Goal: Find specific page/section: Find specific page/section

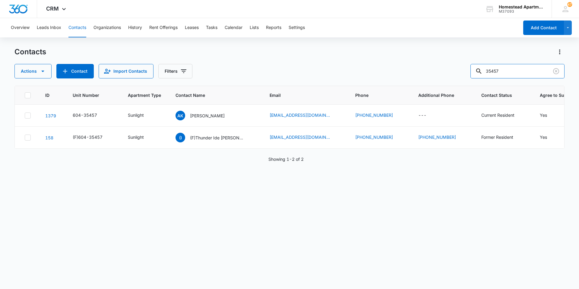
click at [475, 72] on div "Actions Contact Import Contacts Filters 35457" at bounding box center [289, 71] width 550 height 14
type input "[PERSON_NAME]"
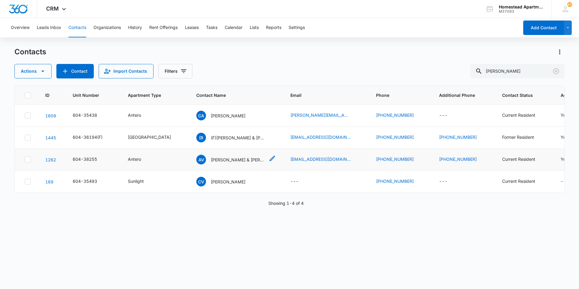
click at [221, 161] on p "[PERSON_NAME] & [PERSON_NAME] [PERSON_NAME]" at bounding box center [238, 160] width 54 height 6
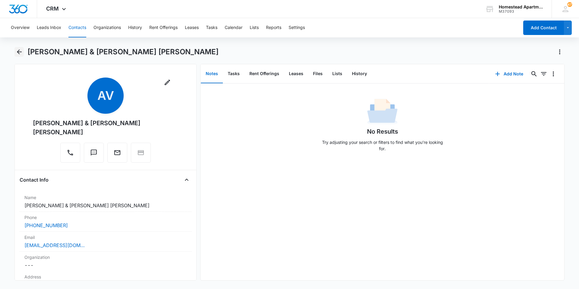
click at [21, 51] on icon "Back" at bounding box center [19, 51] width 7 height 7
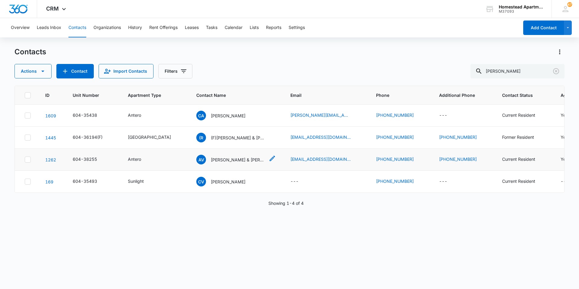
click at [210, 163] on div "AV Azucena Valencia Aranda & Cesar Giovan Varela Menchaca" at bounding box center [230, 160] width 69 height 10
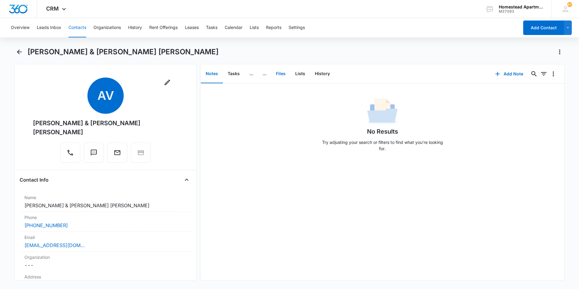
click at [284, 75] on button "Files" at bounding box center [280, 74] width 19 height 19
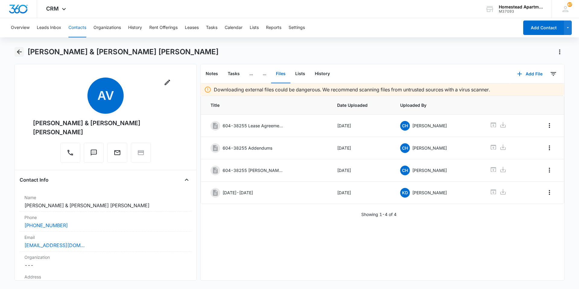
click at [17, 55] on icon "Back" at bounding box center [19, 51] width 7 height 7
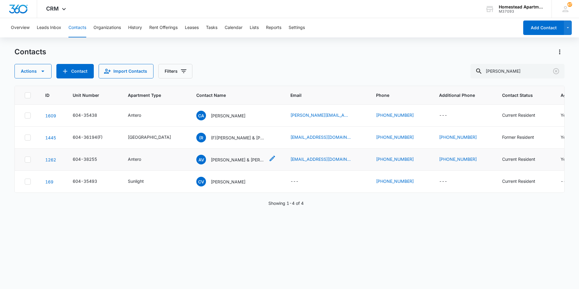
click at [207, 163] on div "AV Azucena Valencia Aranda & Cesar Giovan Varela Menchaca" at bounding box center [230, 160] width 69 height 10
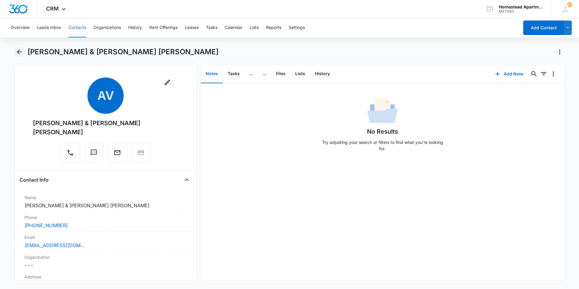
click at [19, 49] on icon "Back" at bounding box center [19, 51] width 7 height 7
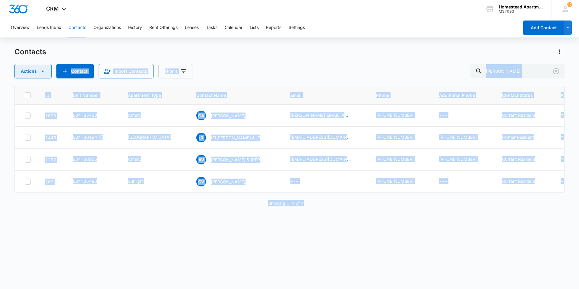
drag, startPoint x: 339, startPoint y: 218, endPoint x: 25, endPoint y: 77, distance: 344.9
click at [25, 77] on div "Contacts Actions Contact Import Contacts Filters cesar ID Unit Number Apartment…" at bounding box center [289, 167] width 550 height 241
click at [129, 232] on div "ID Unit Number Apartment Type Contact Name Email Phone Additional Phone Contact…" at bounding box center [289, 183] width 550 height 195
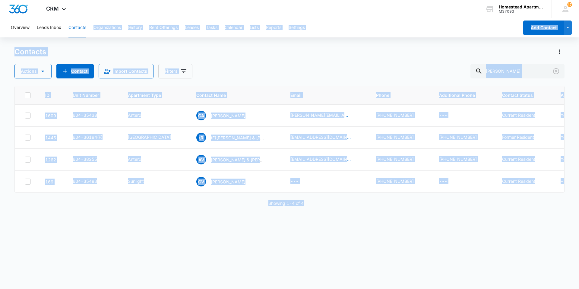
drag, startPoint x: 452, startPoint y: 222, endPoint x: 87, endPoint y: 25, distance: 414.7
click at [87, 25] on div "Overview Leads Inbox Contacts Organizations History Rent Offerings Leases Tasks…" at bounding box center [289, 153] width 579 height 270
click at [330, 222] on div "ID Unit Number Apartment Type Contact Name Email Phone Additional Phone Contact…" at bounding box center [289, 183] width 550 height 195
drag, startPoint x: 414, startPoint y: 230, endPoint x: 55, endPoint y: 17, distance: 417.4
click at [55, 17] on div "CRM Apps Reputation Websites Forms CRM Email Social Content Intelligence Files …" at bounding box center [289, 144] width 579 height 288
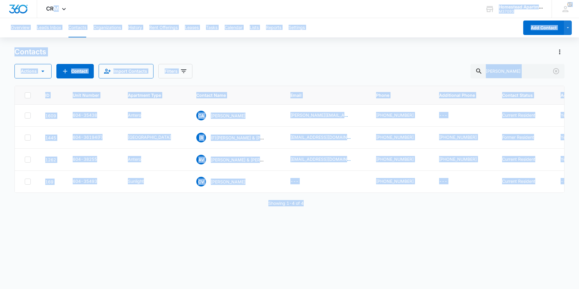
click at [122, 244] on div "ID Unit Number Apartment Type Contact Name Email Phone Additional Phone Contact…" at bounding box center [289, 183] width 550 height 195
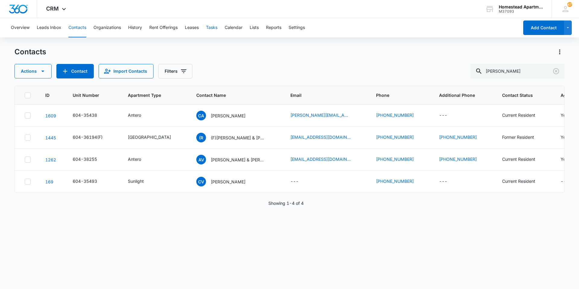
click at [217, 26] on button "Tasks" at bounding box center [211, 27] width 11 height 19
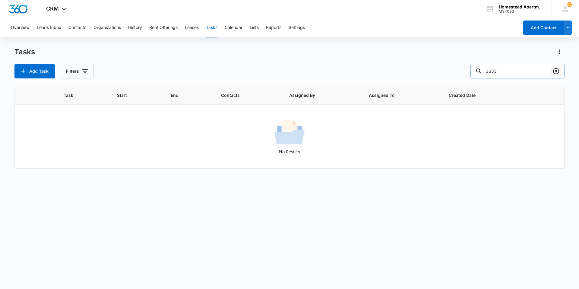
click at [556, 73] on icon "Clear" at bounding box center [556, 71] width 7 height 7
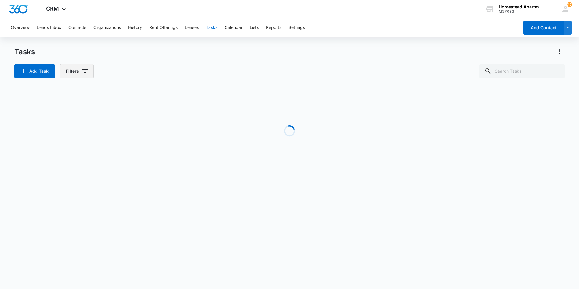
click at [85, 73] on icon "button" at bounding box center [84, 71] width 5 height 4
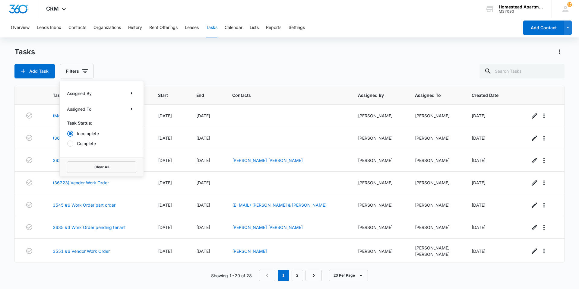
click at [126, 40] on div "Overview Leads Inbox Contacts Organizations History Rent Offerings Leases Tasks…" at bounding box center [289, 153] width 579 height 270
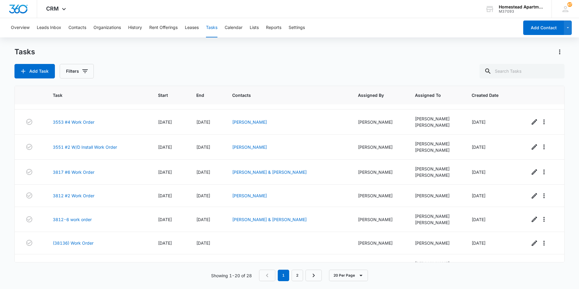
scroll to position [319, 0]
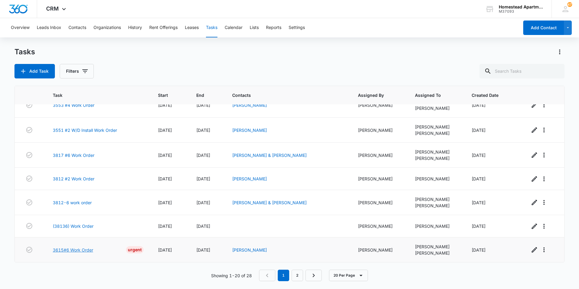
click at [84, 251] on link "3615#6 Work Order" at bounding box center [73, 250] width 40 height 6
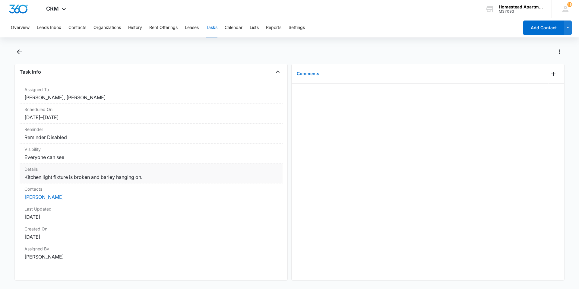
scroll to position [42, 0]
click at [46, 194] on link "[PERSON_NAME]" at bounding box center [44, 197] width 40 height 6
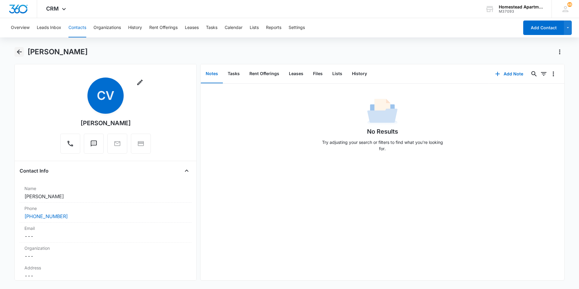
click at [23, 52] on button "Back" at bounding box center [18, 52] width 9 height 10
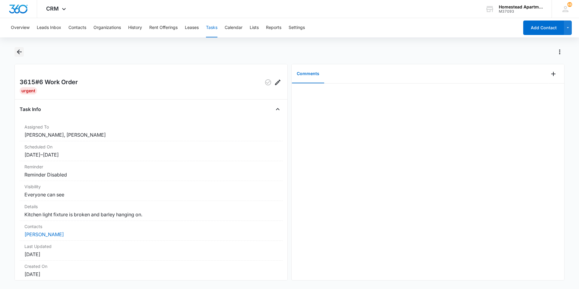
click at [20, 52] on icon "Back" at bounding box center [19, 51] width 7 height 7
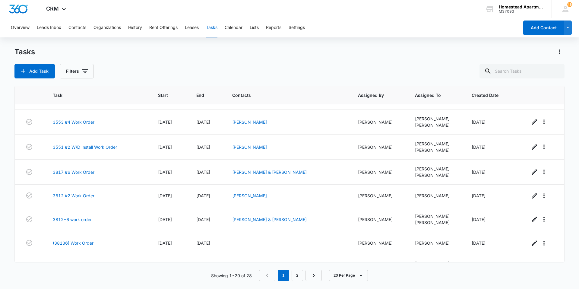
scroll to position [319, 0]
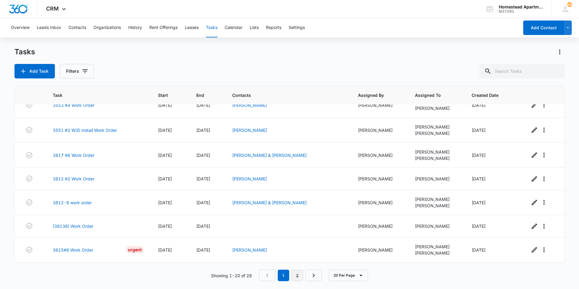
click at [300, 274] on link "2" at bounding box center [297, 275] width 11 height 11
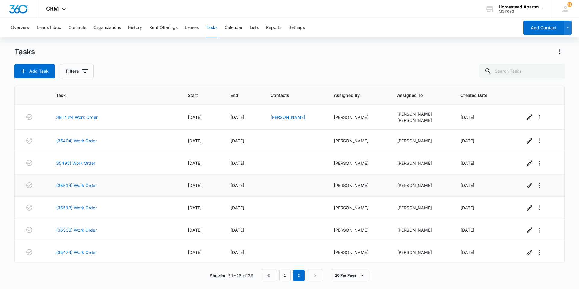
scroll to position [24, 0]
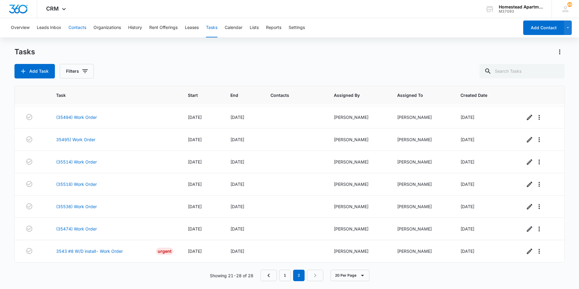
click at [79, 28] on button "Contacts" at bounding box center [77, 27] width 18 height 19
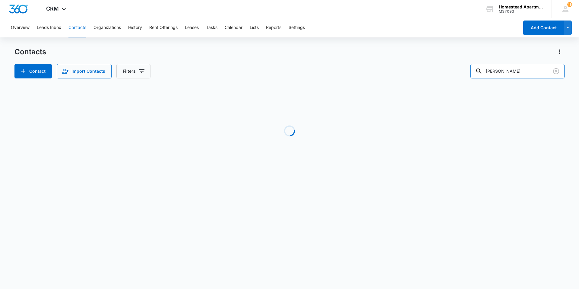
drag, startPoint x: 515, startPoint y: 68, endPoint x: 450, endPoint y: 68, distance: 65.2
click at [450, 68] on div "Contact Import Contacts Filters [PERSON_NAME]" at bounding box center [289, 71] width 550 height 14
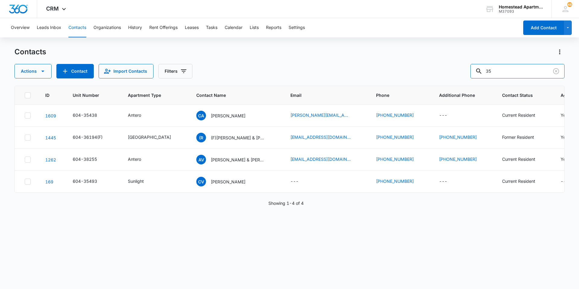
type input "3"
type input "[PERSON_NAME]"
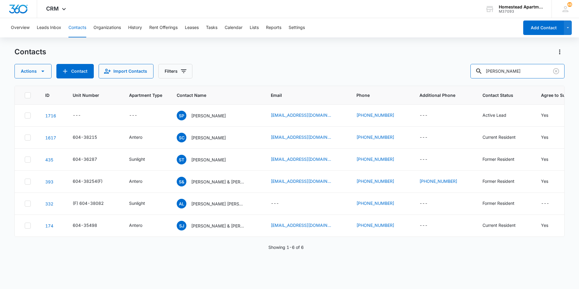
drag, startPoint x: 514, startPoint y: 67, endPoint x: 397, endPoint y: 69, distance: 116.5
click at [397, 69] on div "Actions Contact Import Contacts Filters [PERSON_NAME]" at bounding box center [289, 71] width 550 height 14
click at [209, 140] on p "[PERSON_NAME]" at bounding box center [208, 138] width 35 height 6
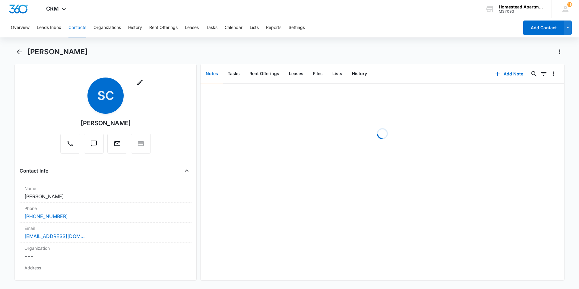
click at [77, 32] on button "Contacts" at bounding box center [77, 27] width 18 height 19
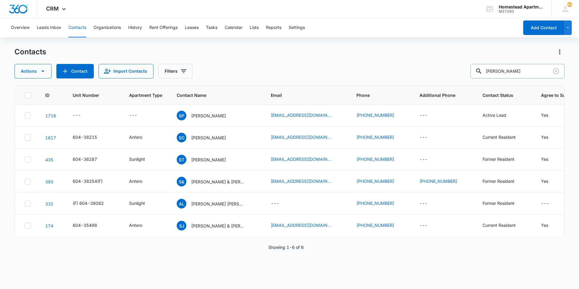
drag, startPoint x: 509, startPoint y: 76, endPoint x: 489, endPoint y: 73, distance: 20.1
click at [489, 73] on div "[PERSON_NAME]" at bounding box center [518, 71] width 94 height 14
type input "35478"
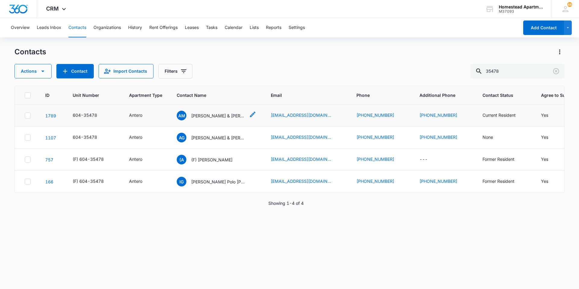
click at [218, 119] on div "AM [PERSON_NAME] & [PERSON_NAME]" at bounding box center [211, 116] width 69 height 10
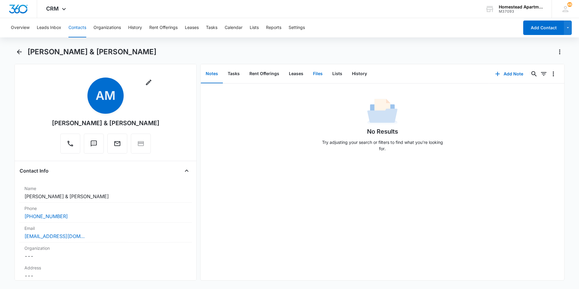
click at [319, 74] on button "Files" at bounding box center [317, 74] width 19 height 19
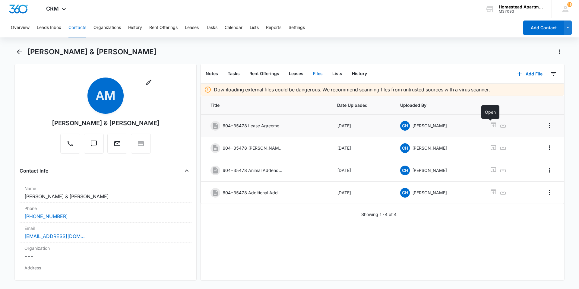
click at [490, 124] on icon at bounding box center [493, 124] width 7 height 7
drag, startPoint x: 398, startPoint y: 221, endPoint x: 352, endPoint y: 214, distance: 46.0
click at [352, 214] on div "Downloading external files could be dangerous. We recommend scanning files from…" at bounding box center [383, 182] width 364 height 197
click at [396, 240] on div "Downloading external files could be dangerous. We recommend scanning files from…" at bounding box center [383, 182] width 364 height 197
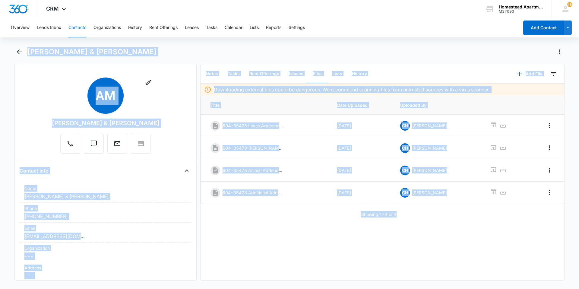
drag, startPoint x: 408, startPoint y: 218, endPoint x: 0, endPoint y: 43, distance: 444.0
click at [0, 43] on div "Overview Leads Inbox Contacts Organizations History Rent Offerings Leases Tasks…" at bounding box center [289, 153] width 579 height 270
drag, startPoint x: 0, startPoint y: 43, endPoint x: 22, endPoint y: 55, distance: 25.4
click at [22, 55] on icon "Back" at bounding box center [19, 51] width 7 height 7
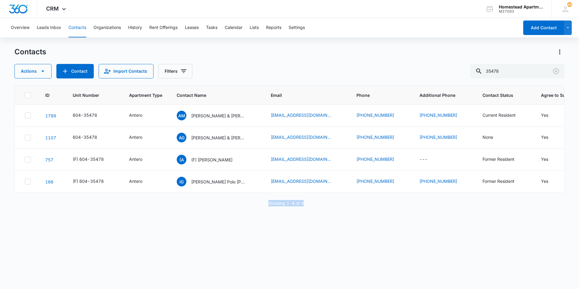
drag, startPoint x: 309, startPoint y: 214, endPoint x: 257, endPoint y: 205, distance: 52.4
click at [257, 205] on div "ID Unit Number Apartment Type Contact Name Email Phone Additional Phone Contact…" at bounding box center [289, 183] width 550 height 195
drag, startPoint x: 257, startPoint y: 205, endPoint x: 294, endPoint y: 231, distance: 45.9
click at [294, 231] on div "ID Unit Number Apartment Type Contact Name Email Phone Additional Phone Contact…" at bounding box center [289, 183] width 550 height 195
drag, startPoint x: 308, startPoint y: 202, endPoint x: 241, endPoint y: 192, distance: 67.4
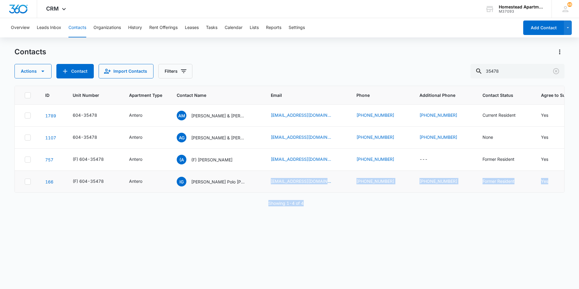
click at [241, 192] on div "ID Unit Number Apartment Type Contact Name Email Phone Additional Phone Contact…" at bounding box center [289, 183] width 550 height 195
click at [312, 229] on div "ID Unit Number Apartment Type Contact Name Email Phone Additional Phone Contact…" at bounding box center [289, 183] width 550 height 195
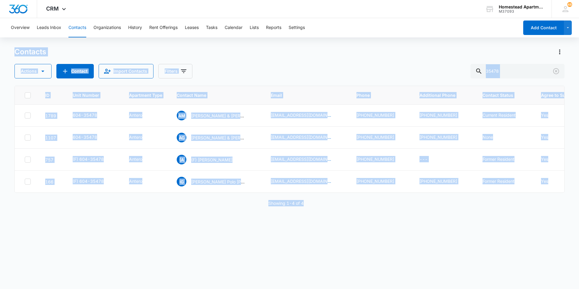
drag, startPoint x: 313, startPoint y: 212, endPoint x: 0, endPoint y: 41, distance: 356.6
click at [0, 41] on div "Overview Leads Inbox Contacts Organizations History Rent Offerings Leases Tasks…" at bounding box center [289, 153] width 579 height 270
click at [311, 241] on div "ID Unit Number Apartment Type Contact Name Email Phone Additional Phone Contact…" at bounding box center [289, 183] width 550 height 195
drag, startPoint x: 331, startPoint y: 224, endPoint x: 41, endPoint y: 80, distance: 323.7
click at [41, 80] on div "Contacts Actions Contact Import Contacts Filters 35478 ID Unit Number Apartment…" at bounding box center [289, 167] width 550 height 241
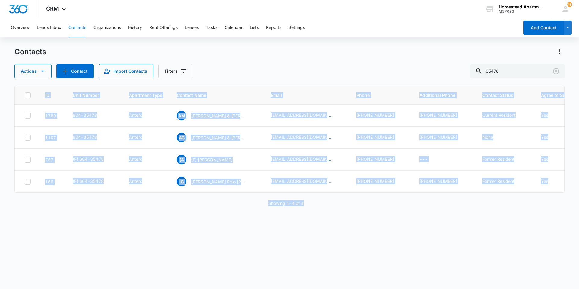
click at [236, 252] on div "ID Unit Number Apartment Type Contact Name Email Phone Additional Phone Contact…" at bounding box center [289, 183] width 550 height 195
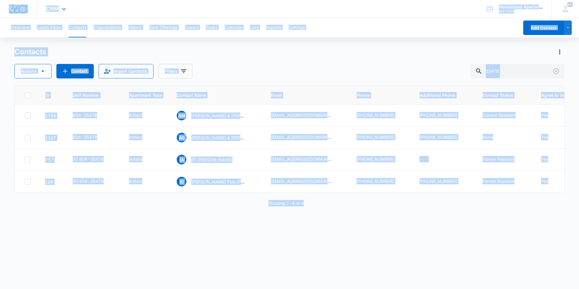
drag, startPoint x: 350, startPoint y: 223, endPoint x: 3, endPoint y: 9, distance: 407.6
click at [3, 9] on div "CRM Apps Reputation Websites Forms CRM Email Social Content Intelligence Files …" at bounding box center [289, 144] width 579 height 288
click at [343, 226] on div "ID Unit Number Apartment Type Contact Name Email Phone Additional Phone Contact…" at bounding box center [289, 183] width 550 height 195
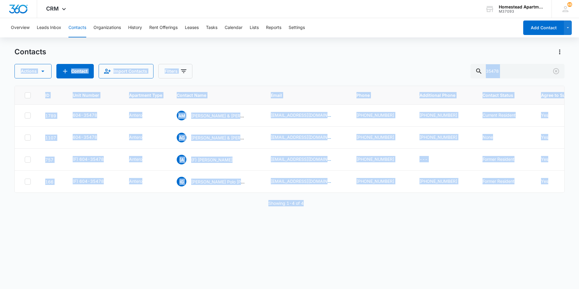
drag, startPoint x: 328, startPoint y: 223, endPoint x: 47, endPoint y: 56, distance: 326.0
click at [47, 56] on div "Contacts Actions Contact Import Contacts Filters 35478 ID Unit Number Apartment…" at bounding box center [289, 167] width 550 height 241
click at [289, 218] on div "ID Unit Number Apartment Type Contact Name Email Phone Additional Phone Contact…" at bounding box center [289, 183] width 550 height 195
drag, startPoint x: 380, startPoint y: 226, endPoint x: 0, endPoint y: 53, distance: 417.4
click at [0, 53] on main "Contacts Actions Contact Import Contacts Filters 35478 ID Unit Number Apartment…" at bounding box center [289, 167] width 579 height 241
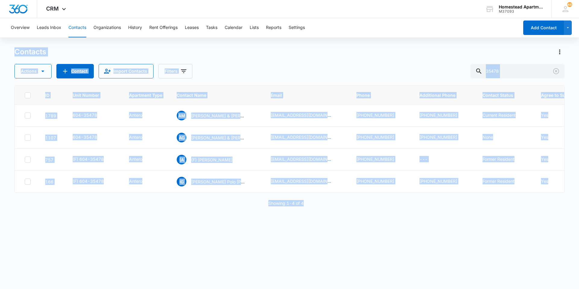
click at [326, 233] on div "ID Unit Number Apartment Type Contact Name Email Phone Additional Phone Contact…" at bounding box center [289, 183] width 550 height 195
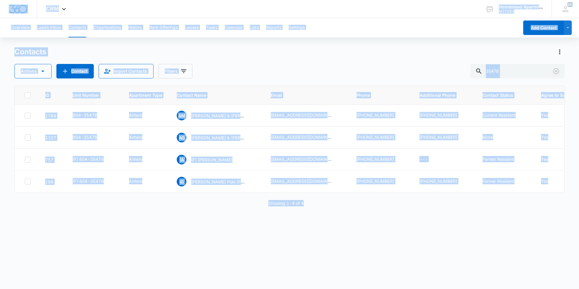
drag, startPoint x: 335, startPoint y: 217, endPoint x: 0, endPoint y: -22, distance: 411.5
click at [0, 0] on html "CRM Apps Reputation Websites Forms CRM Email Social Content Intelligence Files …" at bounding box center [289, 144] width 579 height 289
click at [378, 206] on div "Showing 1-4 of 4" at bounding box center [289, 203] width 550 height 6
drag, startPoint x: 361, startPoint y: 209, endPoint x: 39, endPoint y: -22, distance: 396.7
click at [39, 0] on html "CRM Apps Reputation Websites Forms CRM Email Social Content Intelligence Files …" at bounding box center [289, 144] width 579 height 289
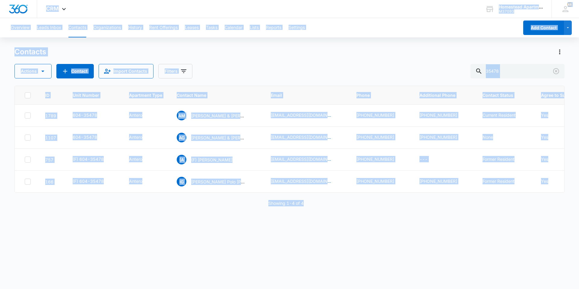
click at [309, 211] on div "ID Unit Number Apartment Type Contact Name Email Phone Additional Phone Contact…" at bounding box center [289, 183] width 550 height 195
drag, startPoint x: 108, startPoint y: 88, endPoint x: 17, endPoint y: 9, distance: 120.6
click at [17, 9] on div "CRM Apps Reputation Websites Forms CRM Email Social Content Intelligence Files …" at bounding box center [289, 144] width 579 height 288
click at [394, 258] on div "ID Unit Number Apartment Type Contact Name Email Phone Additional Phone Contact…" at bounding box center [289, 183] width 550 height 195
drag, startPoint x: 317, startPoint y: 220, endPoint x: 9, endPoint y: 17, distance: 369.4
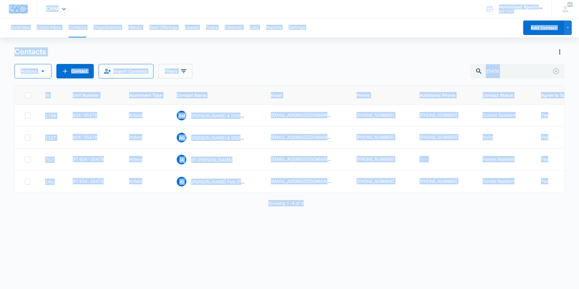
click at [9, 17] on div "CRM Apps Reputation Websites Forms CRM Email Social Content Intelligence Files …" at bounding box center [289, 144] width 579 height 288
click at [312, 225] on div "ID Unit Number Apartment Type Contact Name Email Phone Additional Phone Contact…" at bounding box center [289, 183] width 550 height 195
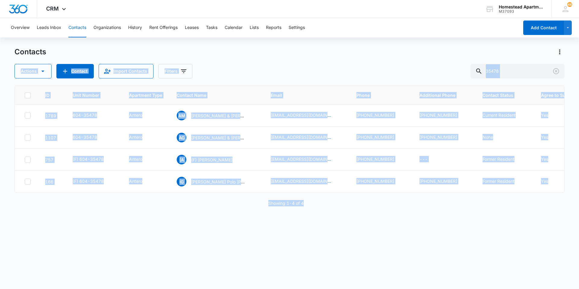
drag, startPoint x: 314, startPoint y: 222, endPoint x: 81, endPoint y: 46, distance: 292.2
click at [81, 46] on div "Overview Leads Inbox Contacts Organizations History Rent Offerings Leases Tasks…" at bounding box center [289, 153] width 579 height 270
click at [348, 229] on div "ID Unit Number Apartment Type Contact Name Email Phone Additional Phone Contact…" at bounding box center [289, 183] width 550 height 195
drag, startPoint x: 204, startPoint y: 166, endPoint x: 51, endPoint y: 3, distance: 223.3
click at [51, 3] on div "CRM Apps Reputation Websites Forms CRM Email Social Content Intelligence Files …" at bounding box center [289, 144] width 579 height 288
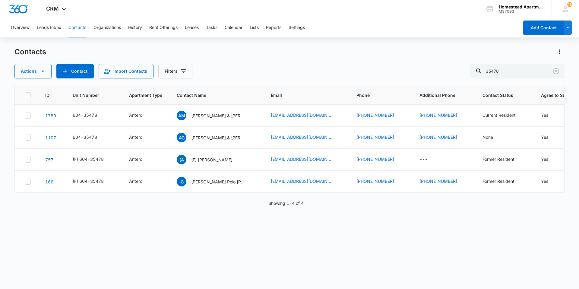
drag, startPoint x: 320, startPoint y: 207, endPoint x: 323, endPoint y: 215, distance: 8.1
click at [320, 206] on div "Showing 1-4 of 4" at bounding box center [289, 203] width 550 height 6
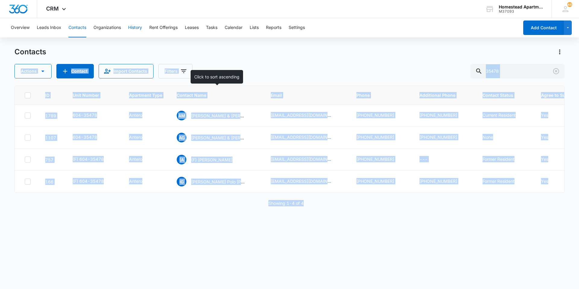
drag, startPoint x: 324, startPoint y: 216, endPoint x: 129, endPoint y: 20, distance: 275.8
click at [131, 22] on div "Overview Leads Inbox Contacts Organizations History Rent Offerings Leases Tasks…" at bounding box center [289, 153] width 579 height 270
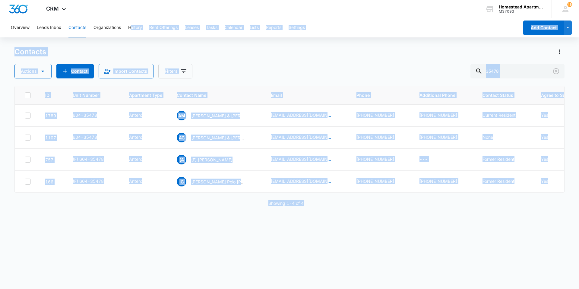
click at [330, 215] on div "ID Unit Number Apartment Type Contact Name Email Phone Additional Phone Contact…" at bounding box center [289, 183] width 550 height 195
drag, startPoint x: 132, startPoint y: 49, endPoint x: 87, endPoint y: -11, distance: 73.9
click at [87, 0] on html "CRM Apps Reputation Websites Forms CRM Email Social Content Intelligence Files …" at bounding box center [289, 144] width 579 height 289
click at [337, 220] on div "ID Unit Number Apartment Type Contact Name Email Phone Additional Phone Contact…" at bounding box center [289, 183] width 550 height 195
drag, startPoint x: 313, startPoint y: 233, endPoint x: 99, endPoint y: 34, distance: 292.2
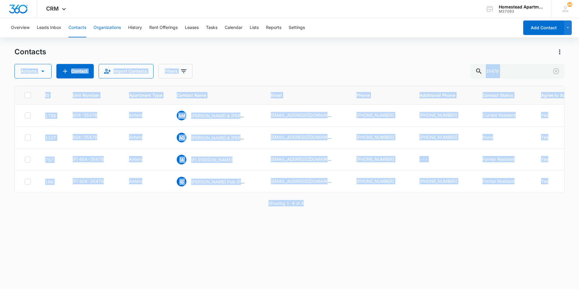
click at [99, 34] on div "Overview Leads Inbox Contacts Organizations History Rent Offerings Leases Tasks…" at bounding box center [289, 153] width 579 height 270
click at [345, 211] on div "ID Unit Number Apartment Type Contact Name Email Phone Additional Phone Contact…" at bounding box center [289, 183] width 550 height 195
drag, startPoint x: 244, startPoint y: 173, endPoint x: 42, endPoint y: 6, distance: 262.5
click at [42, 6] on div "CRM Apps Reputation Websites Forms CRM Email Social Content Intelligence Files …" at bounding box center [289, 144] width 579 height 288
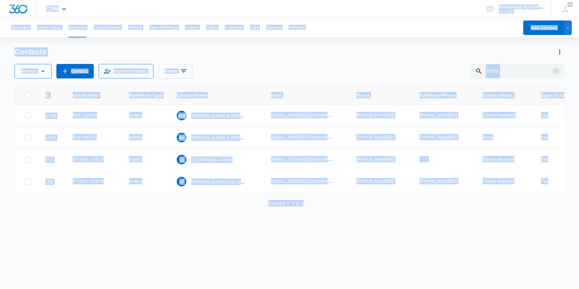
click at [292, 225] on div "ID Unit Number Apartment Type Contact Name Email Phone Additional Phone Contact…" at bounding box center [289, 183] width 550 height 195
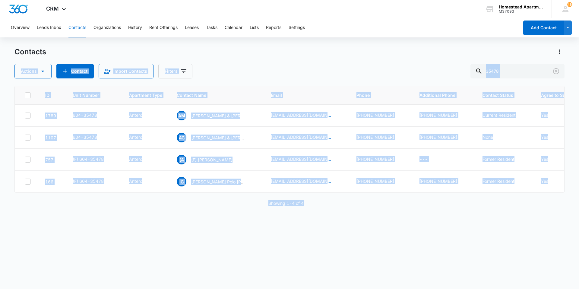
drag, startPoint x: 319, startPoint y: 228, endPoint x: 59, endPoint y: 38, distance: 321.9
click at [59, 38] on div "Overview Leads Inbox Contacts Organizations History Rent Offerings Leases Tasks…" at bounding box center [289, 153] width 579 height 270
click at [306, 217] on div "ID Unit Number Apartment Type Contact Name Email Phone Additional Phone Contact…" at bounding box center [289, 183] width 550 height 195
drag, startPoint x: 316, startPoint y: 217, endPoint x: 50, endPoint y: 95, distance: 293.0
click at [50, 95] on div "ID Unit Number Apartment Type Contact Name Email Phone Additional Phone Contact…" at bounding box center [289, 183] width 550 height 195
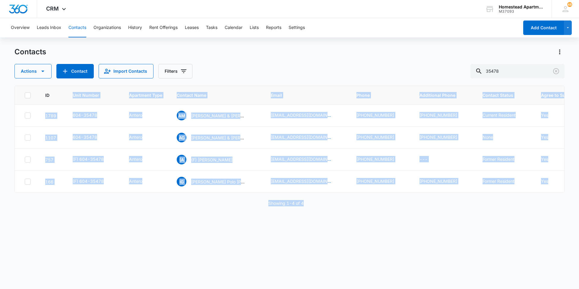
click at [291, 246] on div "ID Unit Number Apartment Type Contact Name Email Phone Additional Phone Contact…" at bounding box center [289, 183] width 550 height 195
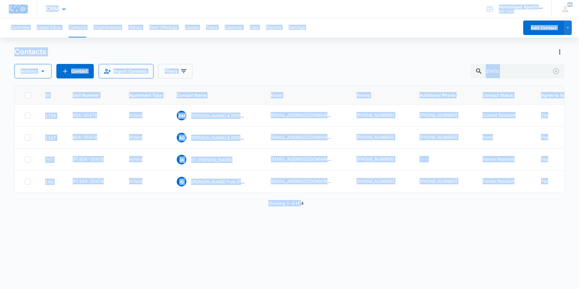
drag, startPoint x: 302, startPoint y: 240, endPoint x: 10, endPoint y: 8, distance: 373.2
click at [10, 8] on div "CRM Apps Reputation Websites Forms CRM Email Social Content Intelligence Files …" at bounding box center [289, 144] width 579 height 288
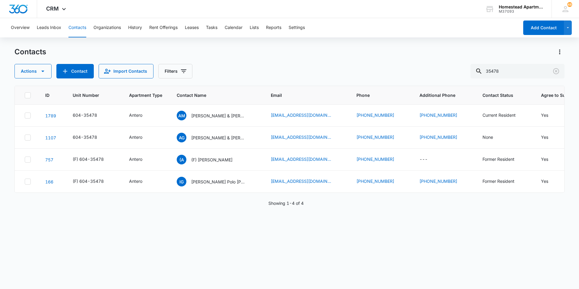
click at [315, 223] on div "ID Unit Number Apartment Type Contact Name Email Phone Additional Phone Contact…" at bounding box center [289, 183] width 550 height 195
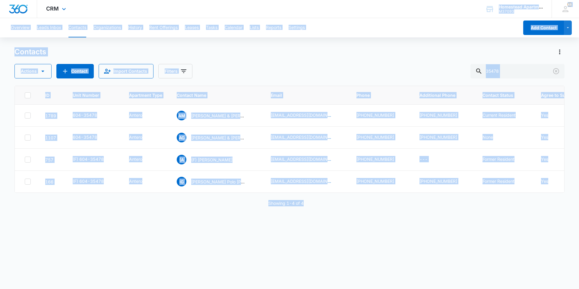
drag, startPoint x: 317, startPoint y: 243, endPoint x: 69, endPoint y: 17, distance: 335.1
click at [69, 17] on div "CRM Apps Reputation Websites Forms CRM Email Social Content Intelligence Files …" at bounding box center [289, 144] width 579 height 288
click at [313, 230] on div "ID Unit Number Apartment Type Contact Name Email Phone Additional Phone Contact…" at bounding box center [289, 183] width 550 height 195
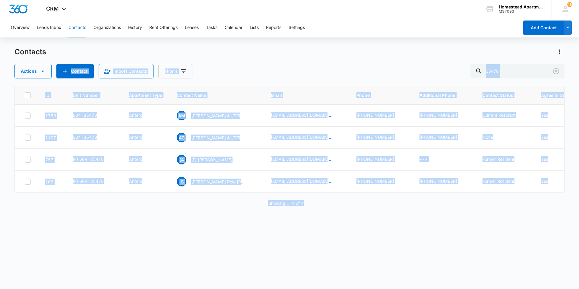
drag, startPoint x: 332, startPoint y: 235, endPoint x: 95, endPoint y: 57, distance: 296.9
click at [95, 57] on div "Contacts Actions Contact Import Contacts Filters 35478 ID Unit Number Apartment…" at bounding box center [289, 167] width 550 height 241
click at [358, 229] on div "ID Unit Number Apartment Type Contact Name Email Phone Additional Phone Contact…" at bounding box center [289, 183] width 550 height 195
drag, startPoint x: 314, startPoint y: 221, endPoint x: 40, endPoint y: 34, distance: 332.1
click at [40, 34] on div "Overview Leads Inbox Contacts Organizations History Rent Offerings Leases Tasks…" at bounding box center [289, 153] width 579 height 270
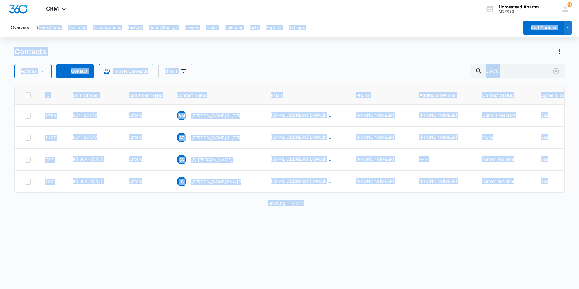
click at [298, 240] on div "ID Unit Number Apartment Type Contact Name Email Phone Additional Phone Contact…" at bounding box center [289, 183] width 550 height 195
drag, startPoint x: 16, startPoint y: 31, endPoint x: 0, endPoint y: -7, distance: 40.7
click at [0, 0] on html "CRM Apps Reputation Websites Forms CRM Email Social Content Intelligence Files …" at bounding box center [289, 144] width 579 height 289
click at [278, 230] on div "ID Unit Number Apartment Type Contact Name Email Phone Additional Phone Contact…" at bounding box center [289, 183] width 550 height 195
drag, startPoint x: 318, startPoint y: 218, endPoint x: 0, endPoint y: -22, distance: 398.7
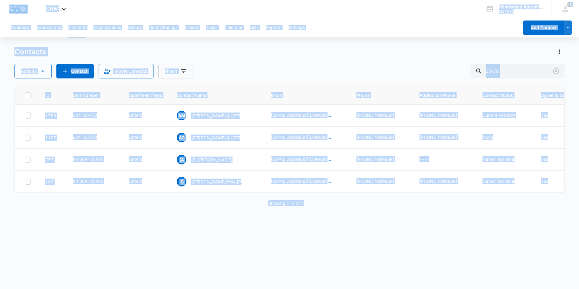
click at [0, 0] on html "CRM Apps Reputation Websites Forms CRM Email Social Content Intelligence Files …" at bounding box center [289, 144] width 579 height 289
click at [284, 218] on div "ID Unit Number Apartment Type Contact Name Email Phone Additional Phone Contact…" at bounding box center [289, 183] width 550 height 195
drag, startPoint x: 374, startPoint y: 218, endPoint x: 0, endPoint y: -22, distance: 445.1
click at [0, 0] on html "CRM Apps Reputation Websites Forms CRM Email Social Content Intelligence Files …" at bounding box center [289, 144] width 579 height 289
click at [318, 214] on div "ID Unit Number Apartment Type Contact Name Email Phone Additional Phone Contact…" at bounding box center [289, 183] width 550 height 195
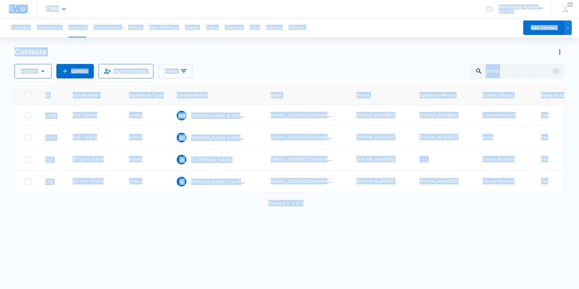
drag, startPoint x: 355, startPoint y: 218, endPoint x: 0, endPoint y: 5, distance: 414.5
click at [0, 5] on div "CRM Apps Reputation Websites Forms CRM Email Social Content Intelligence Files …" at bounding box center [289, 144] width 579 height 288
click at [320, 213] on div "ID Unit Number Apartment Type Contact Name Email Phone Additional Phone Contact…" at bounding box center [289, 183] width 550 height 195
drag, startPoint x: 317, startPoint y: 226, endPoint x: 0, endPoint y: -22, distance: 402.5
click at [0, 0] on html "CRM Apps Reputation Websites Forms CRM Email Social Content Intelligence Files …" at bounding box center [289, 144] width 579 height 289
